Goal: Check status: Check status

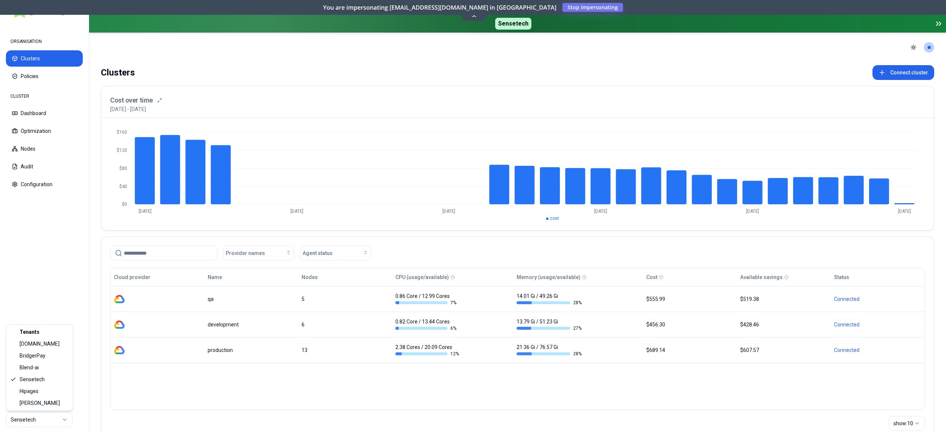
click at [52, 415] on html "ORGANISATION Clusters Policies CLUSTER Dashboard Optimization Nodes Audit Confi…" at bounding box center [473, 216] width 946 height 433
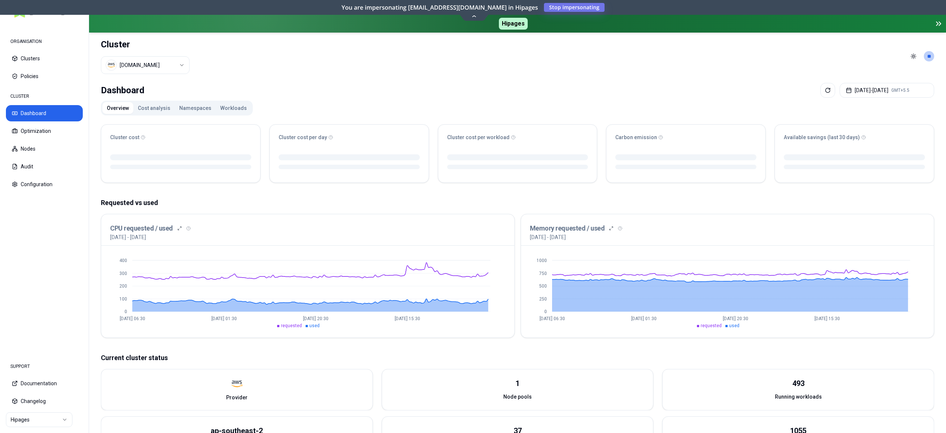
click at [185, 104] on button "Namespaces" at bounding box center [195, 108] width 41 height 12
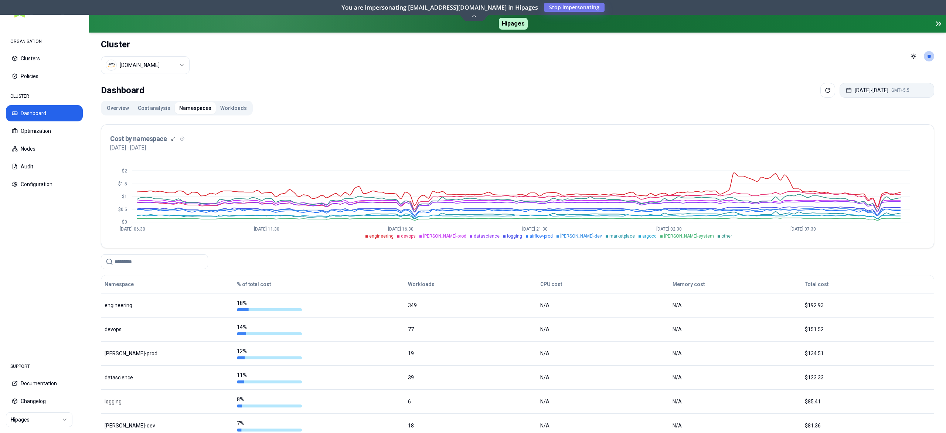
click at [860, 88] on button "[DATE] - [DATE] GMT+5.5" at bounding box center [887, 90] width 95 height 15
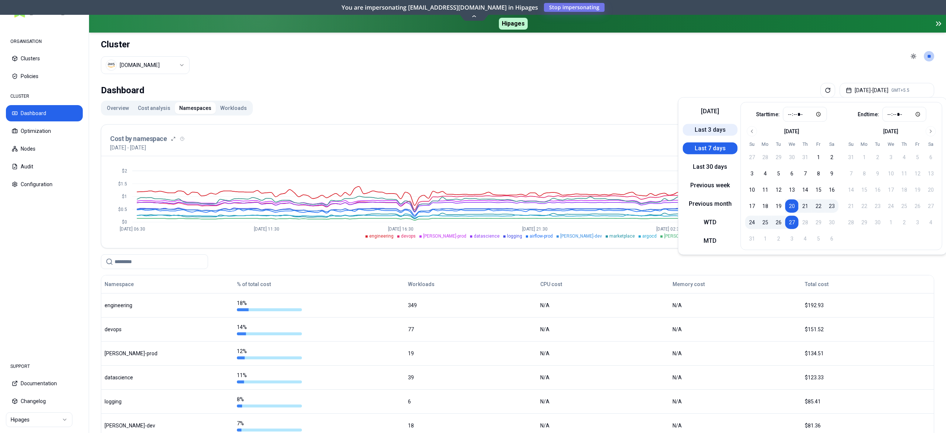
click at [702, 126] on button "Last 3 days" at bounding box center [710, 130] width 55 height 12
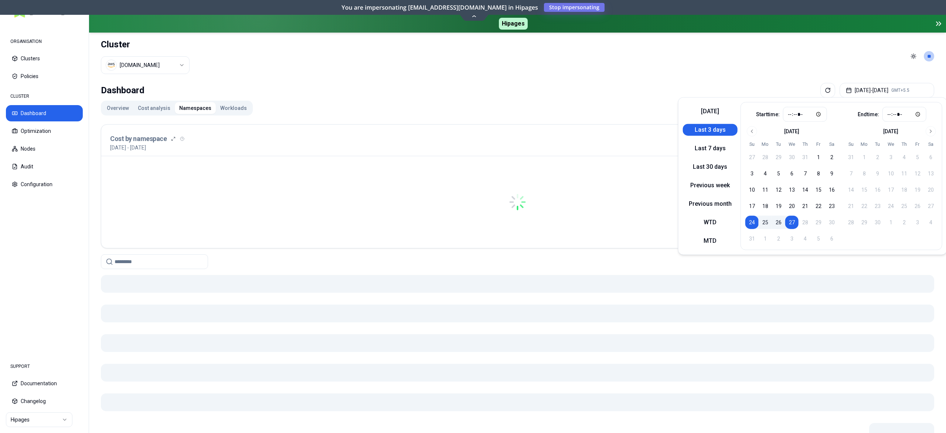
click at [584, 103] on div "Overview Cost analysis Namespaces Workloads Cost by namespace [DATE] - [DATE]" at bounding box center [518, 280] width 834 height 359
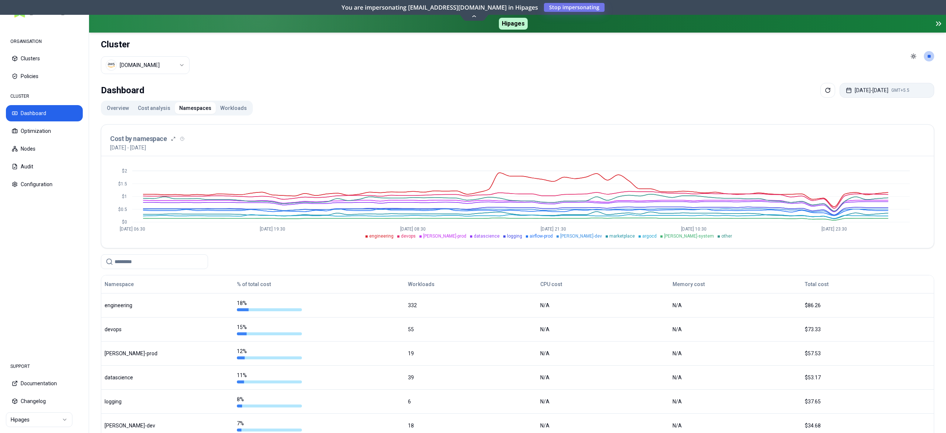
click at [864, 92] on button "[DATE] - [DATE] GMT+5.5" at bounding box center [887, 90] width 95 height 15
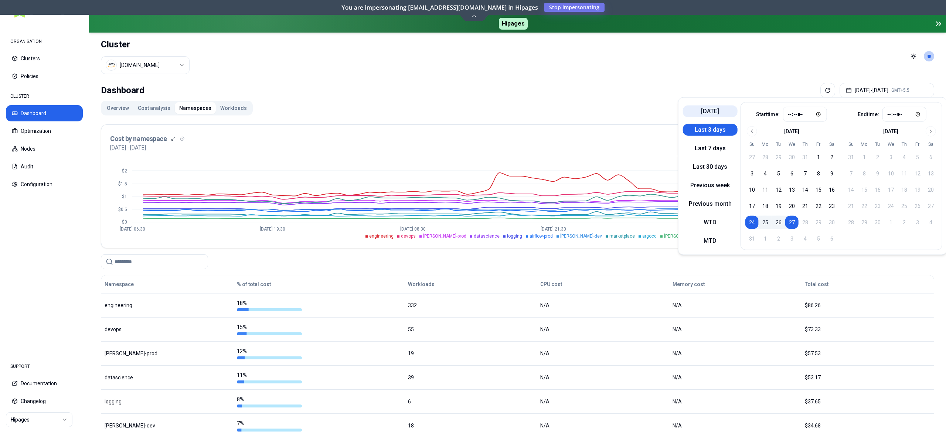
click at [715, 112] on button "[DATE]" at bounding box center [710, 111] width 55 height 12
type input "*****"
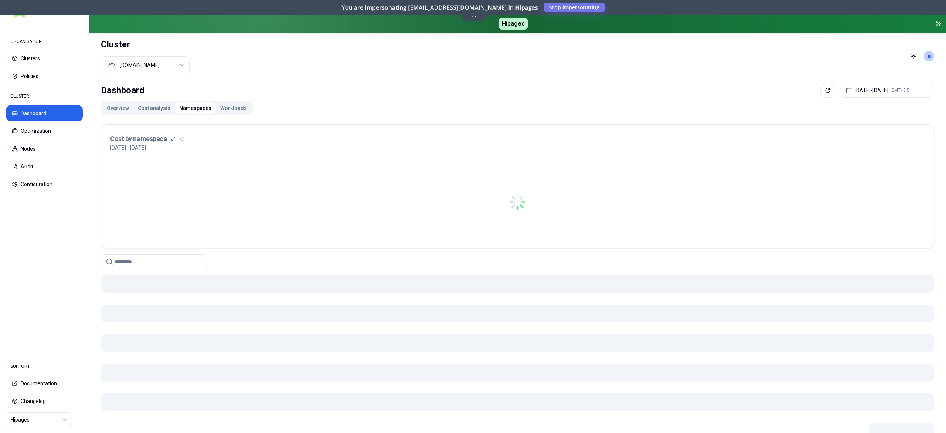
click at [648, 80] on div "Dashboard [DATE] - [DATE] GMT+5.5 Overview Cost analysis Namespaces Workloads C…" at bounding box center [517, 275] width 857 height 391
